Goal: Task Accomplishment & Management: Complete application form

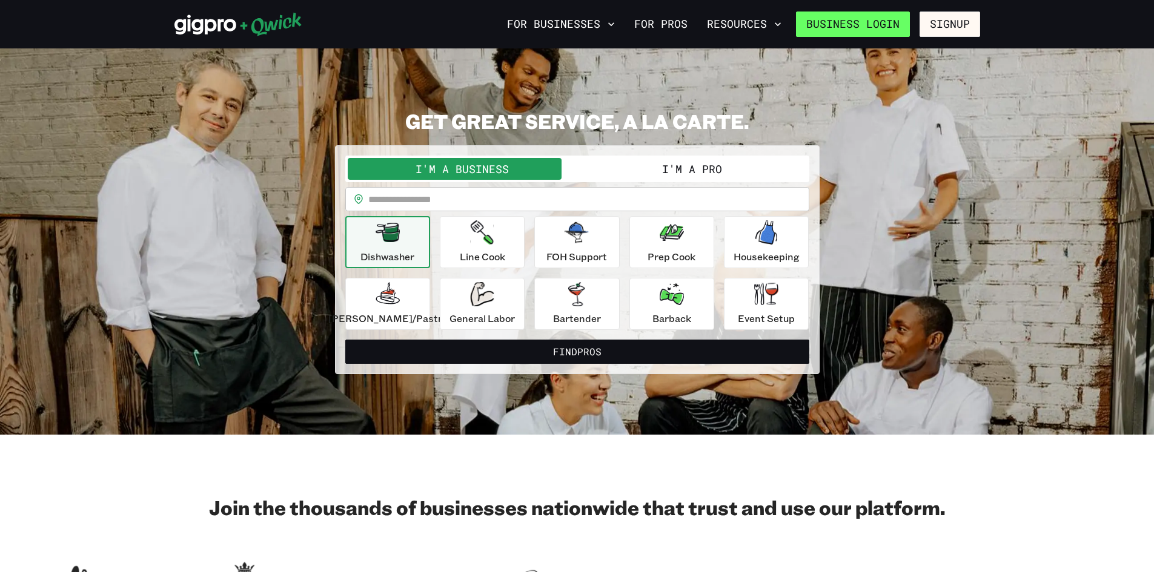
click at [878, 16] on link "Business Login" at bounding box center [853, 24] width 114 height 25
click at [655, 21] on link "For Pros" at bounding box center [660, 24] width 63 height 21
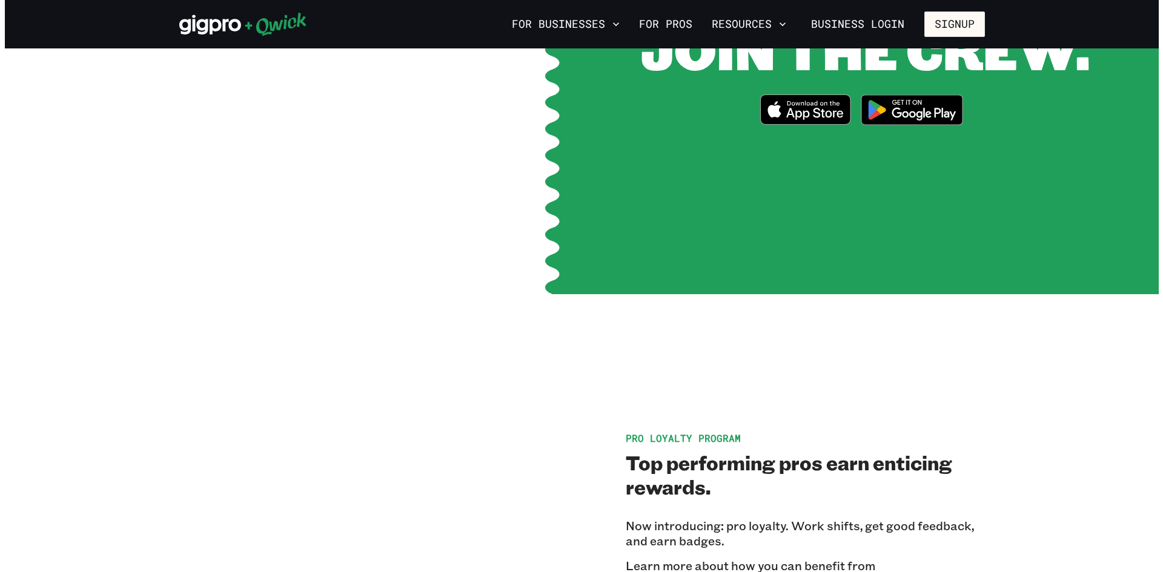
scroll to position [1756, 0]
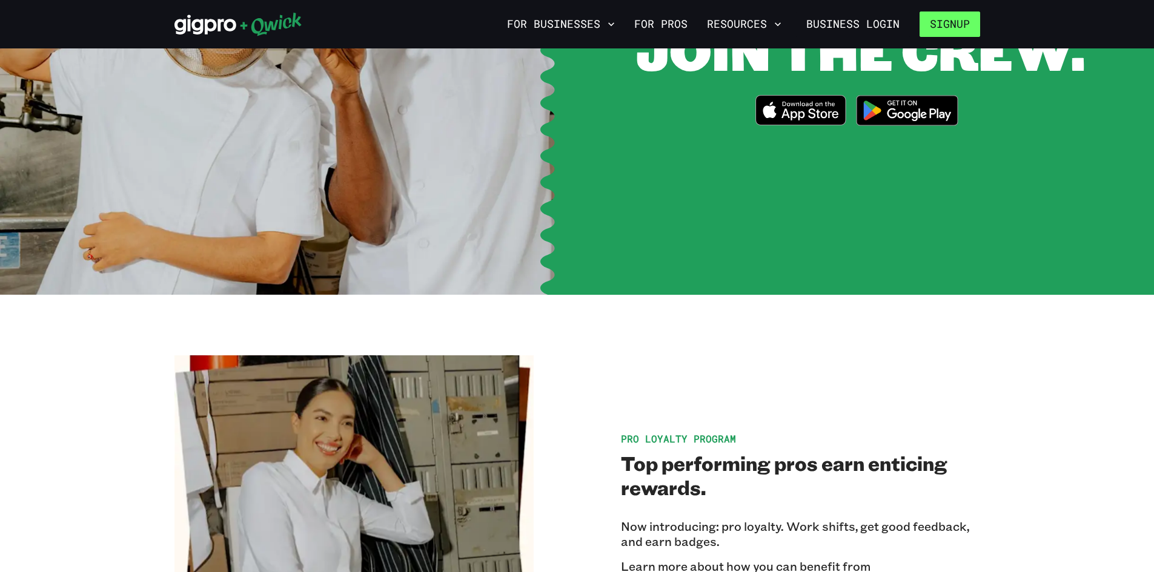
click at [962, 32] on button "Signup" at bounding box center [949, 24] width 61 height 25
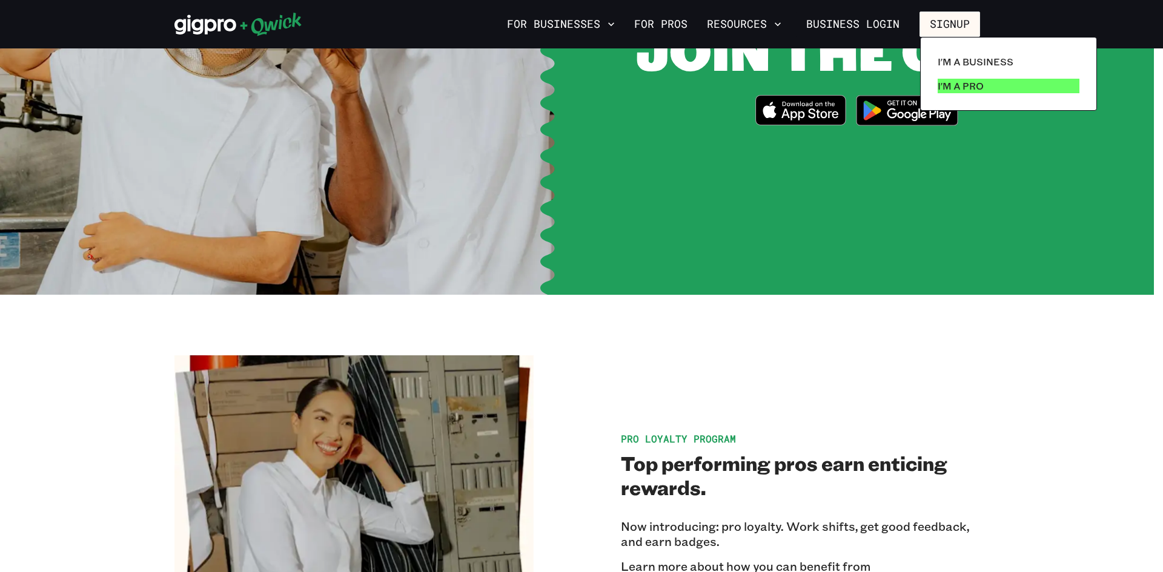
click at [961, 82] on p "I'm a Pro" at bounding box center [960, 86] width 46 height 15
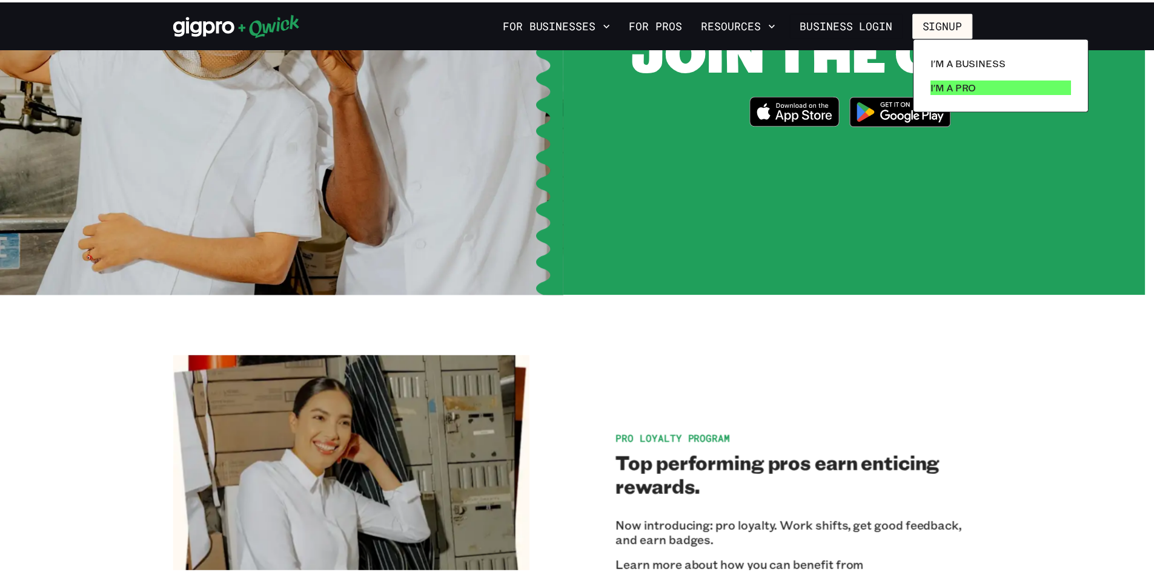
scroll to position [0, 0]
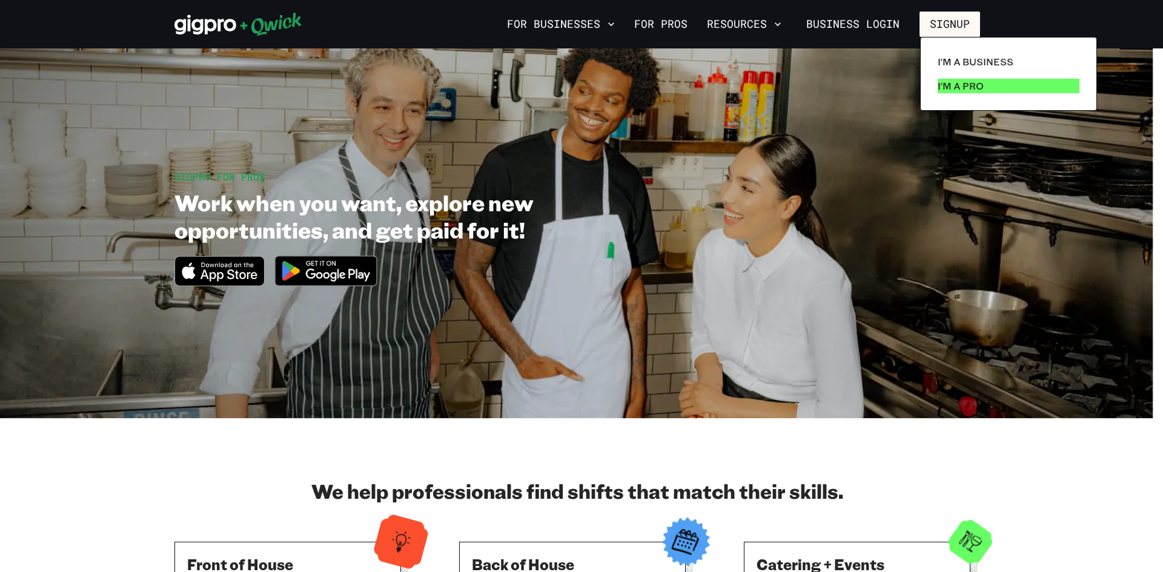
click at [956, 86] on p "I'm a Pro" at bounding box center [960, 86] width 46 height 15
click at [954, 87] on p "I'm a Pro" at bounding box center [960, 86] width 46 height 15
click at [956, 87] on p "I'm a Pro" at bounding box center [960, 86] width 46 height 15
click at [997, 87] on link "I'm a Pro" at bounding box center [1008, 86] width 151 height 24
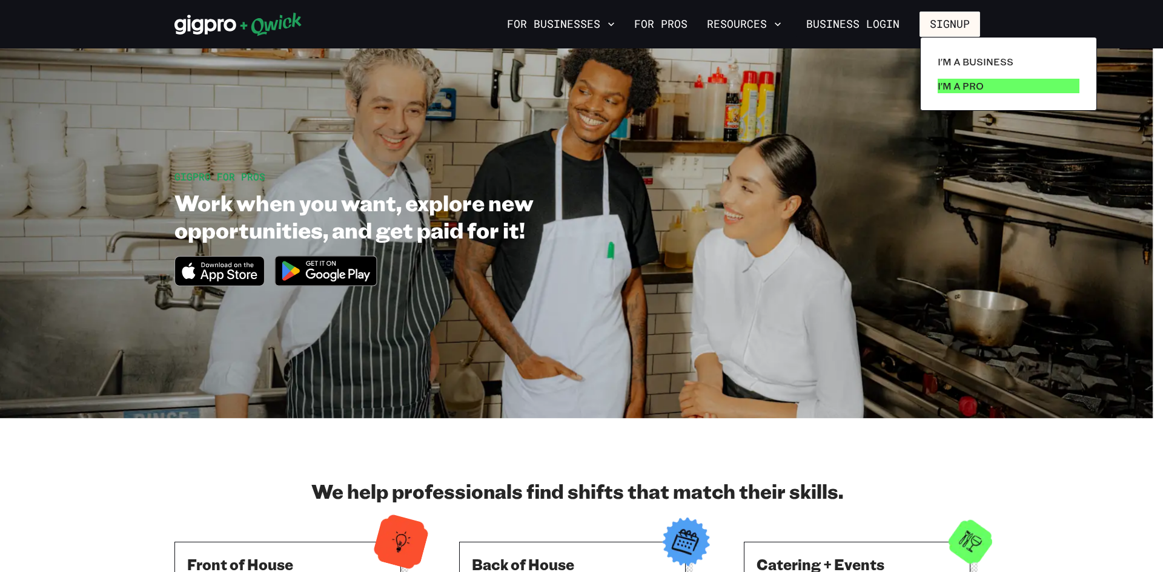
click at [997, 87] on link "I'm a Pro" at bounding box center [1008, 86] width 151 height 24
click at [659, 19] on div at bounding box center [581, 286] width 1163 height 572
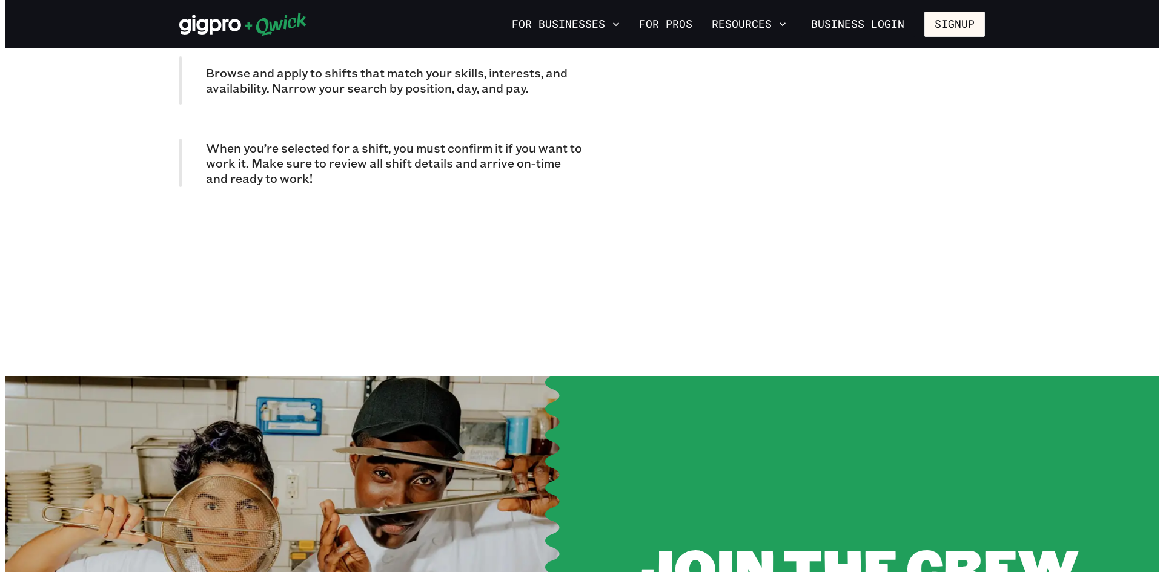
scroll to position [1393, 0]
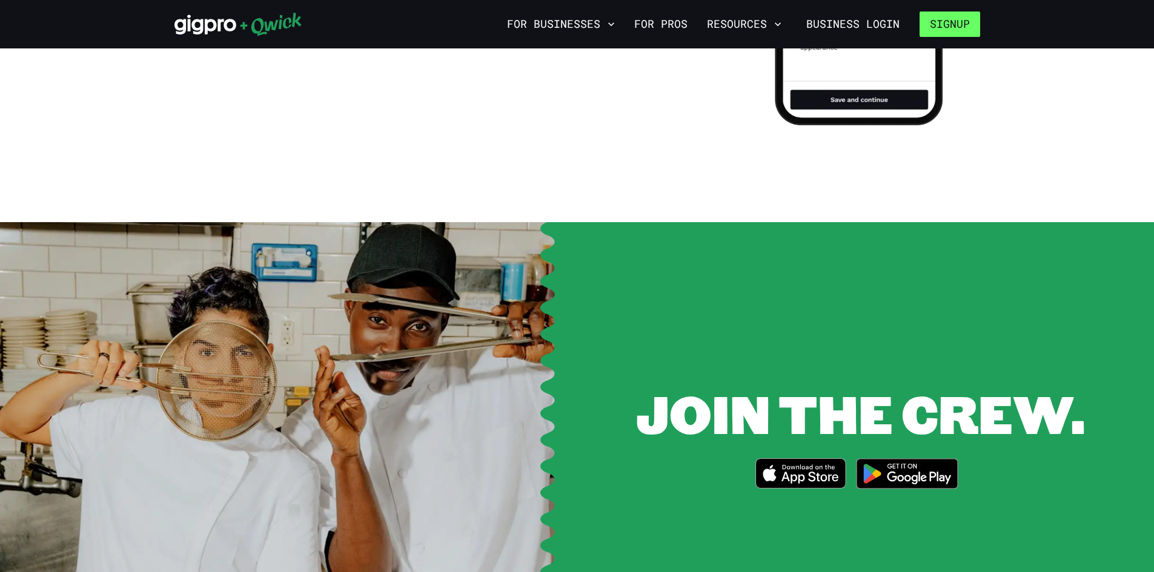
click at [937, 22] on button "Signup" at bounding box center [949, 24] width 61 height 25
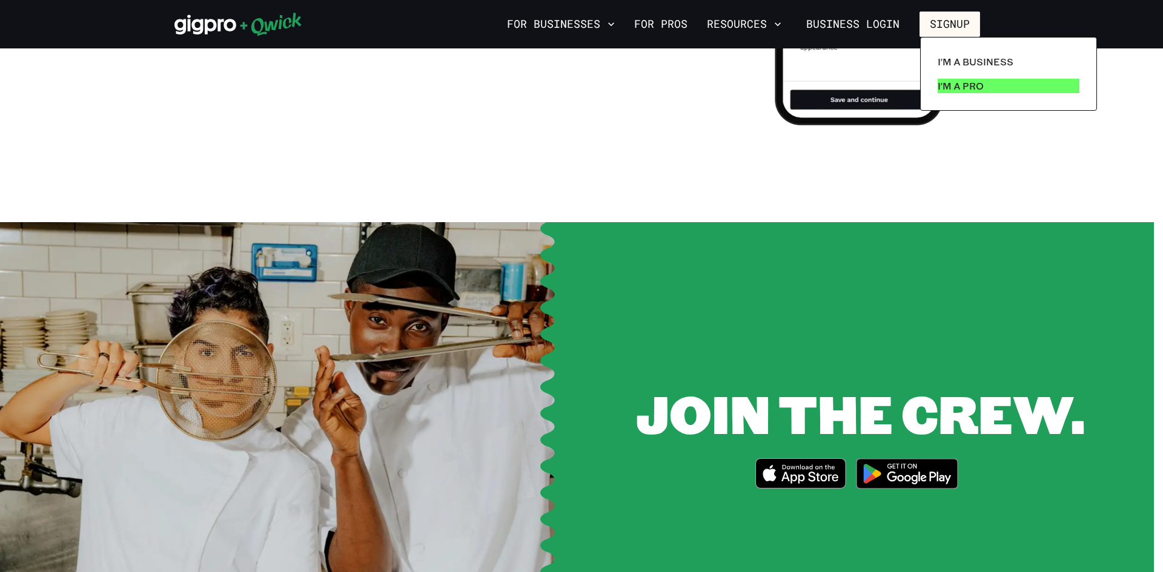
click at [953, 82] on p "I'm a Pro" at bounding box center [960, 86] width 46 height 15
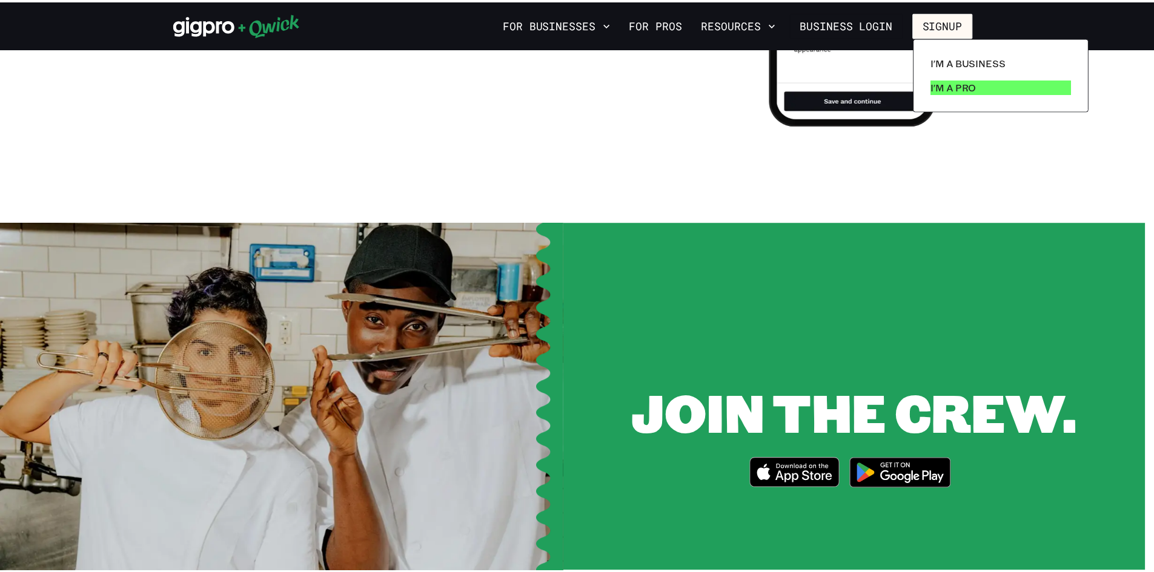
scroll to position [0, 0]
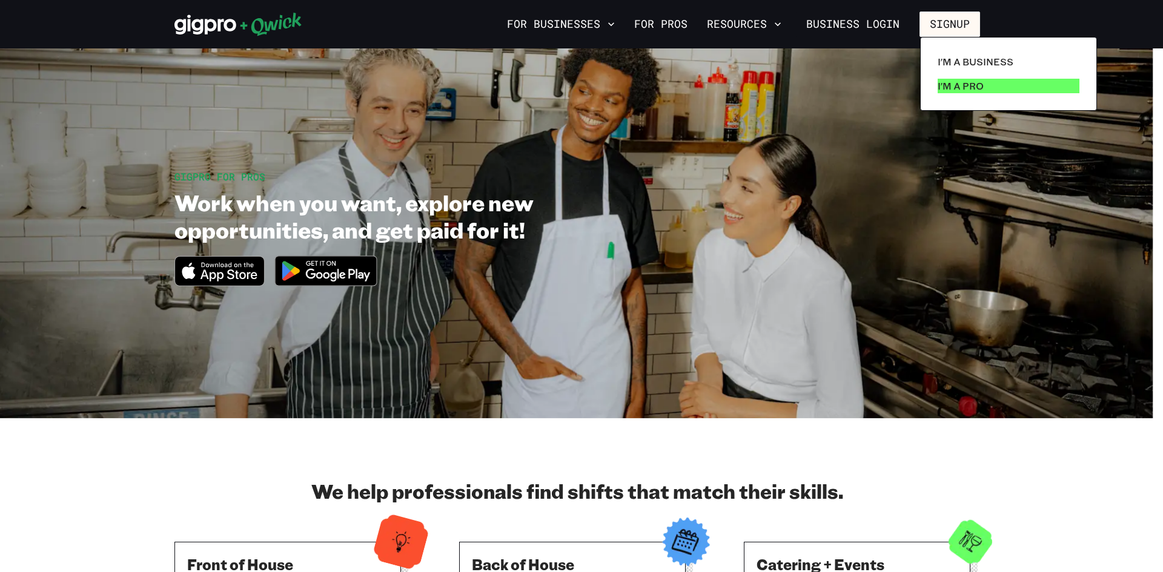
click at [952, 82] on p "I'm a Pro" at bounding box center [960, 86] width 46 height 15
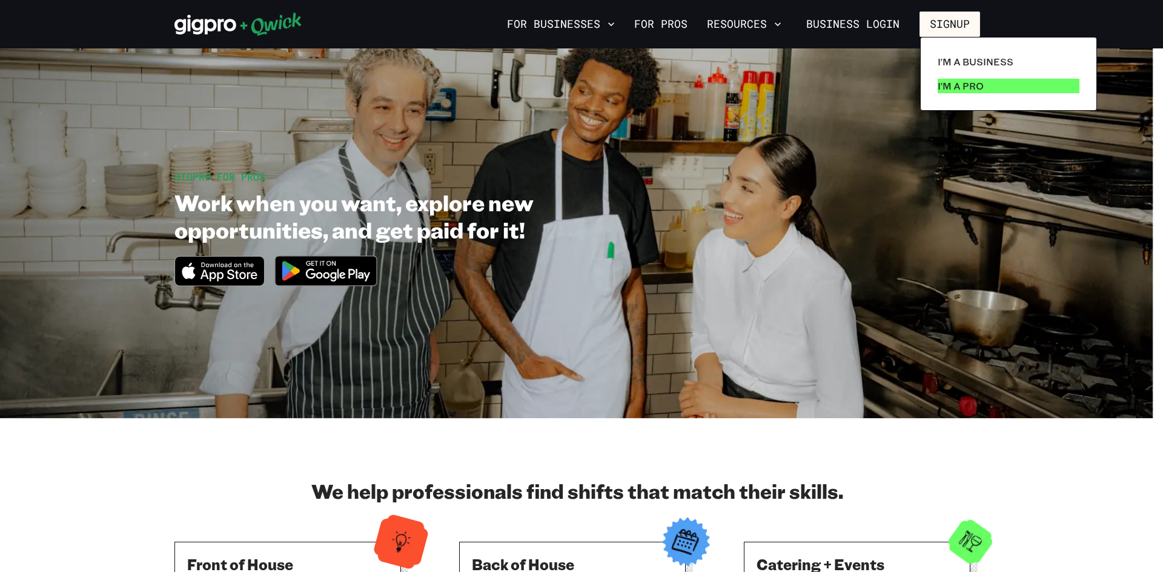
click at [952, 82] on p "I'm a Pro" at bounding box center [960, 86] width 46 height 15
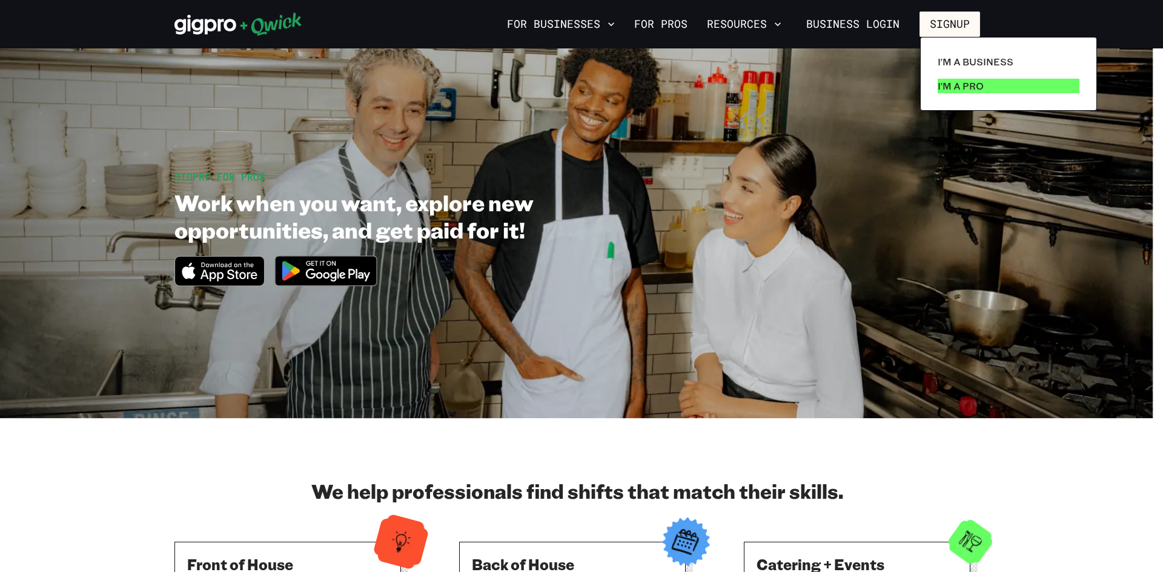
click at [952, 82] on p "I'm a Pro" at bounding box center [960, 86] width 46 height 15
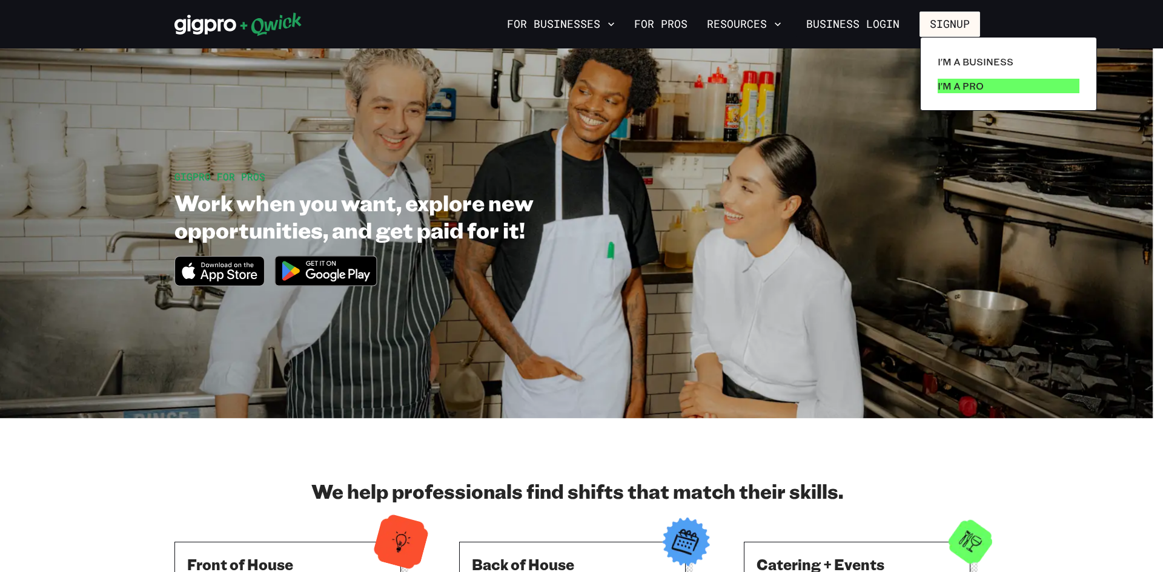
click at [952, 82] on p "I'm a Pro" at bounding box center [960, 86] width 46 height 15
click at [953, 84] on p "I'm a Pro" at bounding box center [960, 86] width 46 height 15
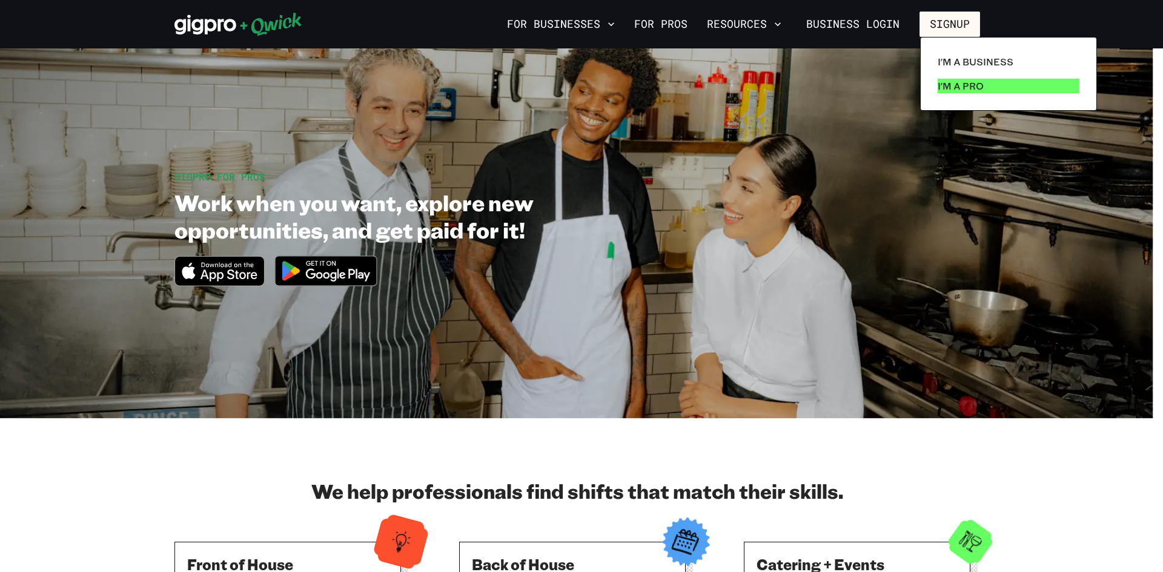
click at [953, 84] on p "I'm a Pro" at bounding box center [960, 86] width 46 height 15
click at [966, 86] on p "I'm a Pro" at bounding box center [960, 86] width 46 height 15
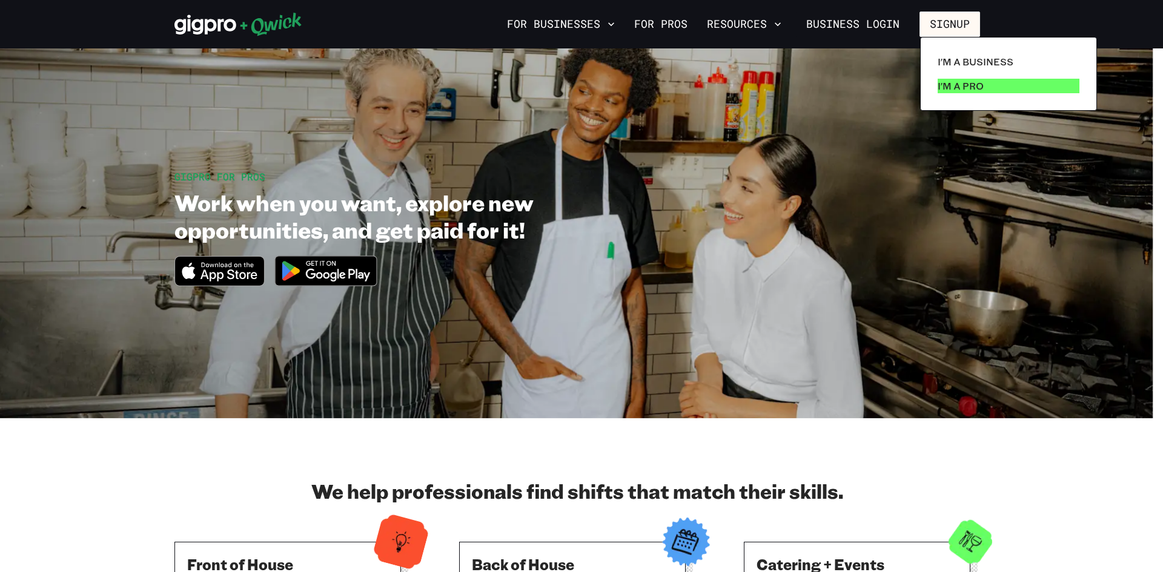
click at [966, 86] on p "I'm a Pro" at bounding box center [960, 86] width 46 height 15
click at [570, 25] on div at bounding box center [581, 286] width 1163 height 572
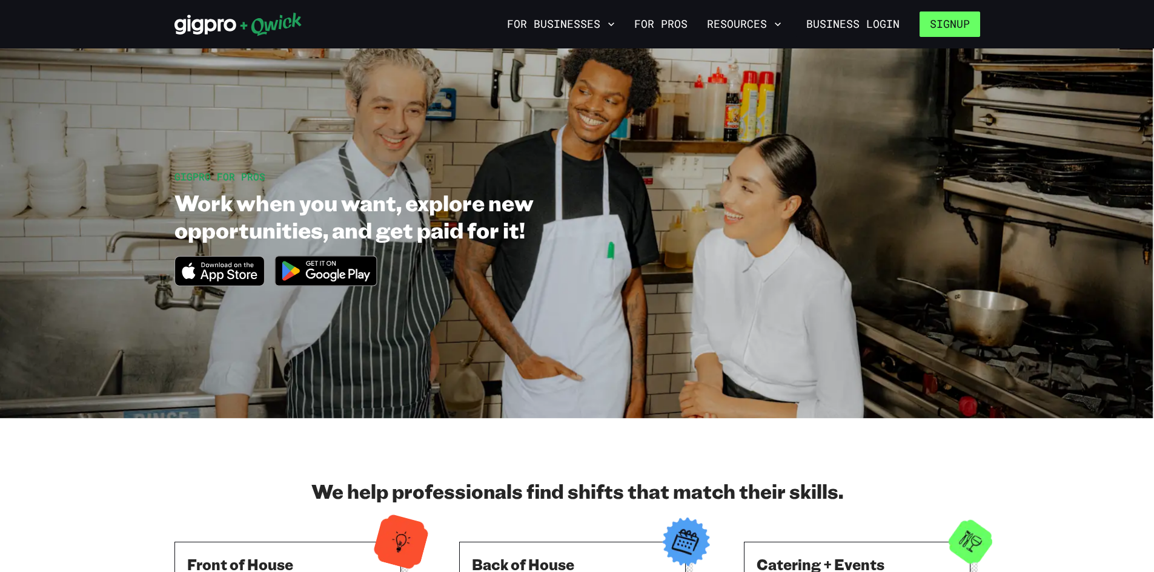
click at [965, 18] on button "Signup" at bounding box center [949, 24] width 61 height 25
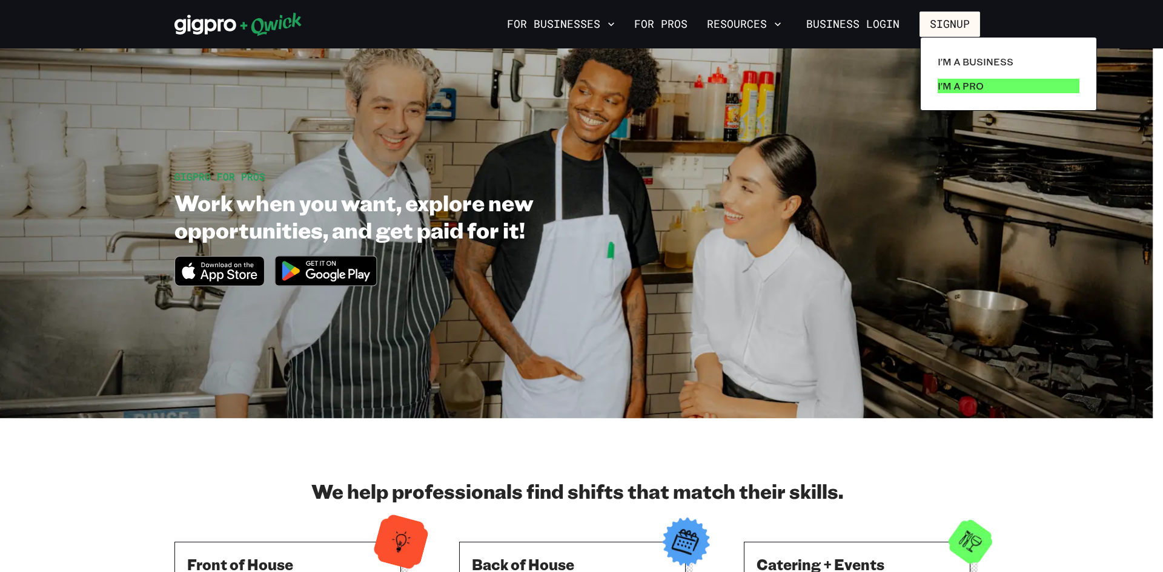
click at [961, 92] on p "I'm a Pro" at bounding box center [960, 86] width 46 height 15
click at [962, 90] on p "I'm a Pro" at bounding box center [960, 86] width 46 height 15
click at [951, 71] on link "I'm a Business" at bounding box center [1008, 62] width 151 height 24
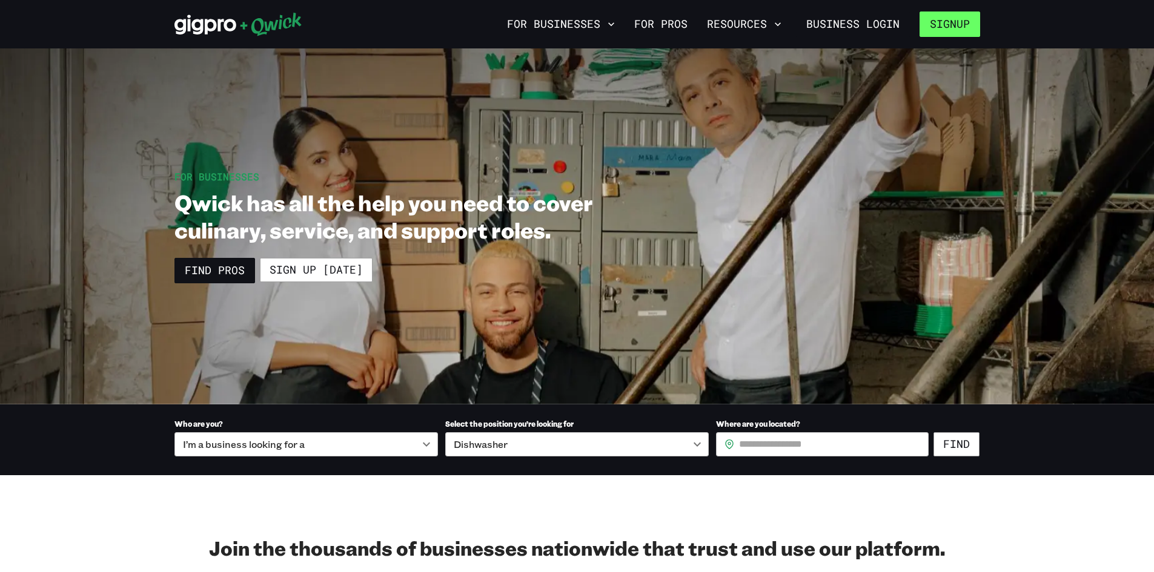
click at [928, 16] on button "Signup" at bounding box center [949, 24] width 61 height 25
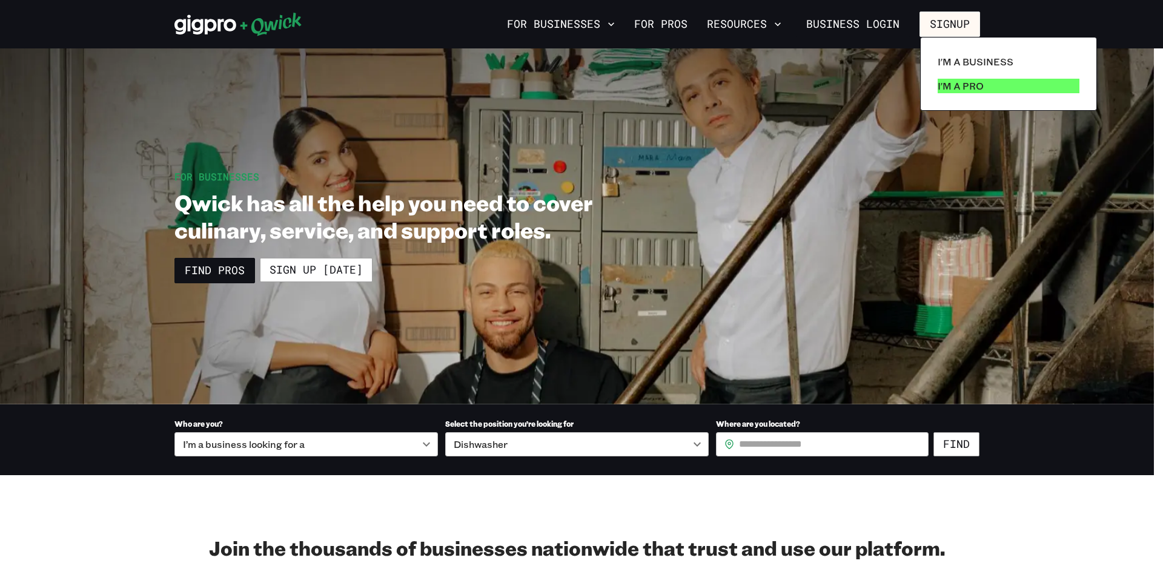
click at [965, 95] on link "I'm a Pro" at bounding box center [1008, 86] width 151 height 24
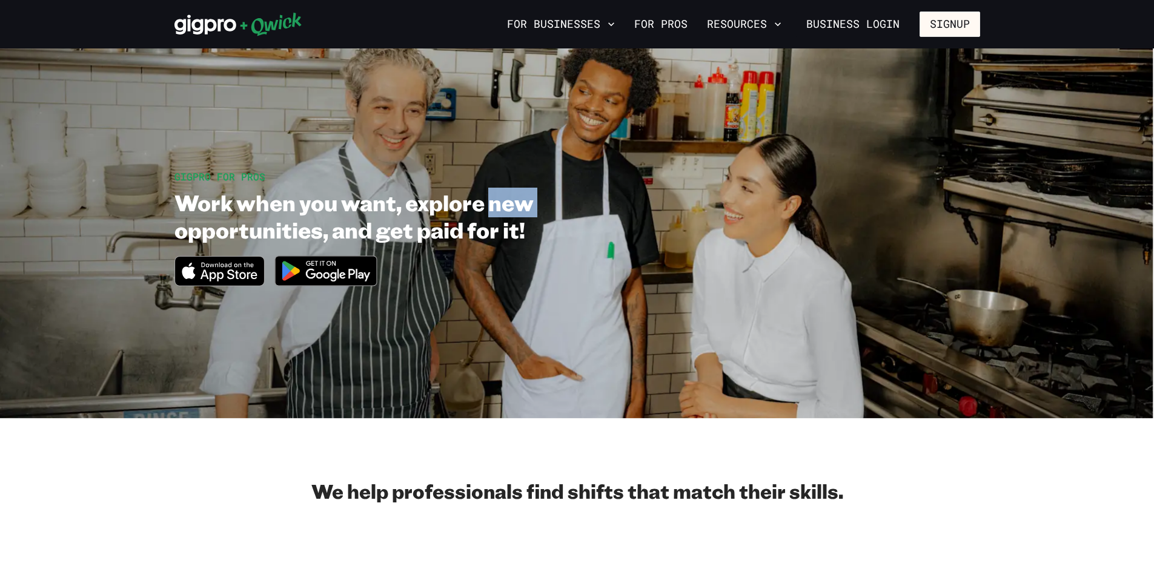
click at [965, 95] on section "GIGPRO FOR PROS Work when you want, explore new opportunities, and get paid for…" at bounding box center [577, 233] width 1154 height 370
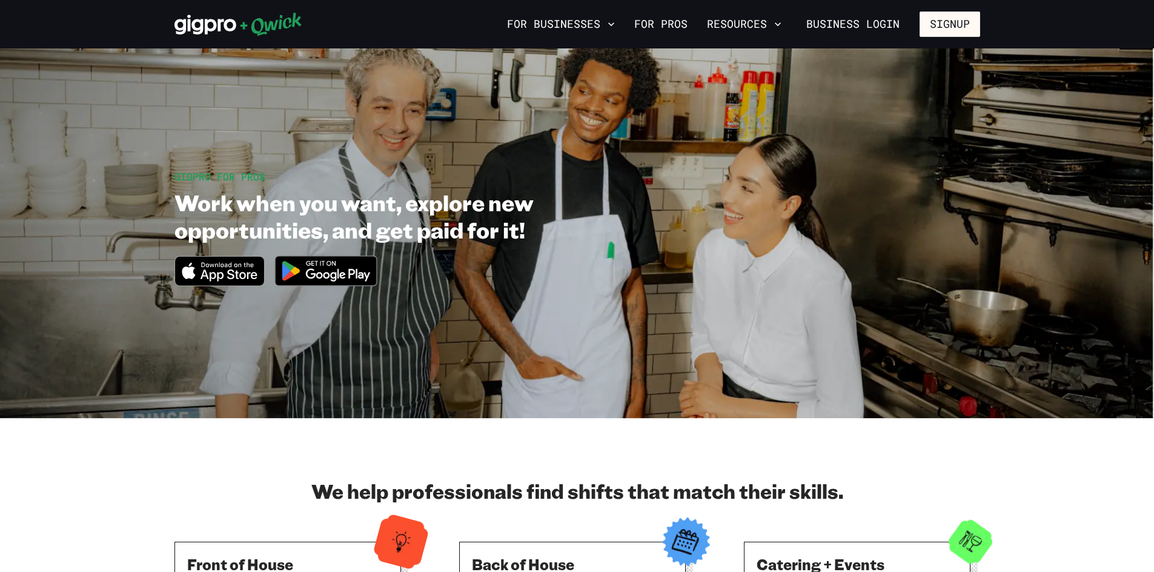
click at [396, 379] on section "GIGPRO FOR PROS Work when you want, explore new opportunities, and get paid for…" at bounding box center [577, 233] width 1154 height 370
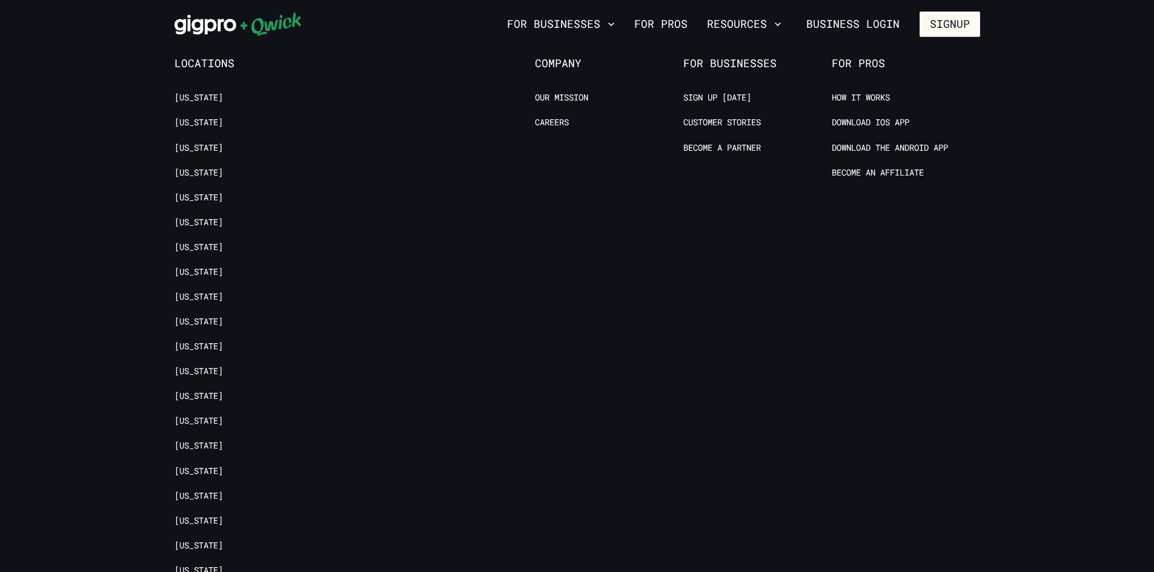
scroll to position [2665, 0]
